Goal: Transaction & Acquisition: Book appointment/travel/reservation

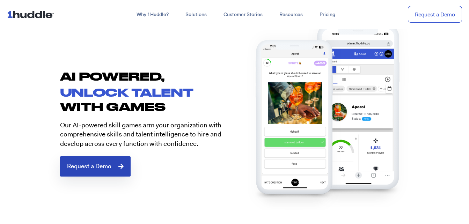
click at [107, 168] on span "Request a Demo" at bounding box center [89, 167] width 44 height 6
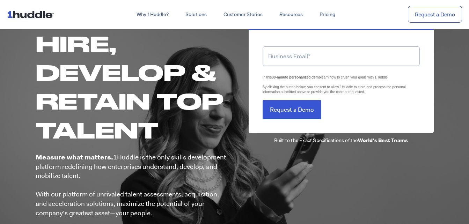
click at [284, 58] on input "email" at bounding box center [341, 55] width 157 height 19
click at [293, 107] on form "alexmatias929@yahoo.com LTLS (Last Touch Lead Source) In this 30-minute persona…" at bounding box center [341, 78] width 157 height 81
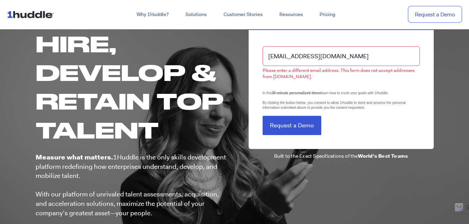
click at [350, 58] on input "alexmatias929@yahoo.com" at bounding box center [341, 55] width 157 height 19
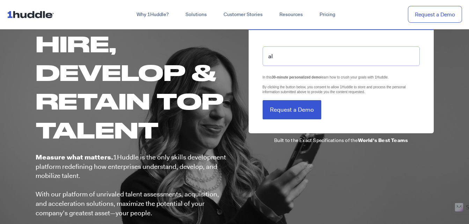
type input "a"
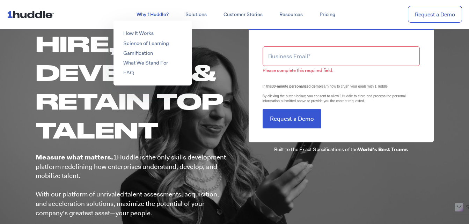
click at [149, 14] on link "Why 1Huddle?" at bounding box center [152, 14] width 49 height 13
click at [145, 33] on link "How It Works" at bounding box center [138, 33] width 30 height 7
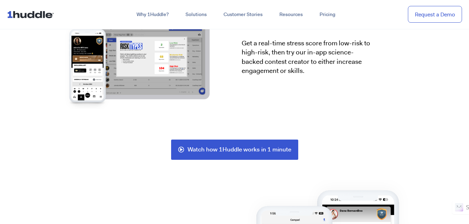
scroll to position [1363, 0]
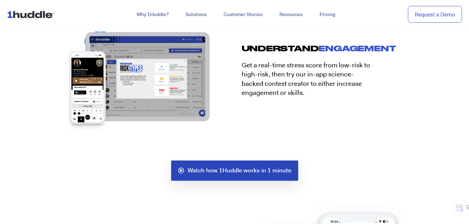
click at [226, 173] on span "Watch how 1Huddle works in 1 minute" at bounding box center [240, 171] width 104 height 6
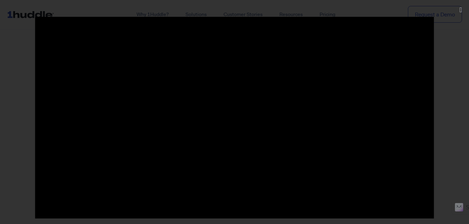
scroll to position [1189, 0]
